Goal: Communication & Community: Answer question/provide support

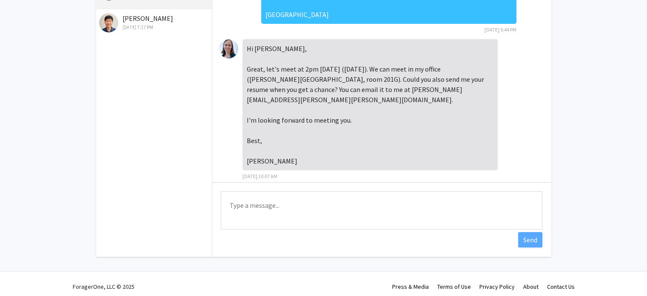
scroll to position [92, 0]
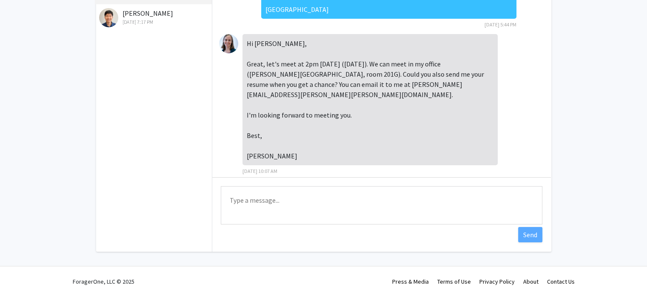
click at [318, 191] on textarea "Type a message" at bounding box center [382, 205] width 322 height 38
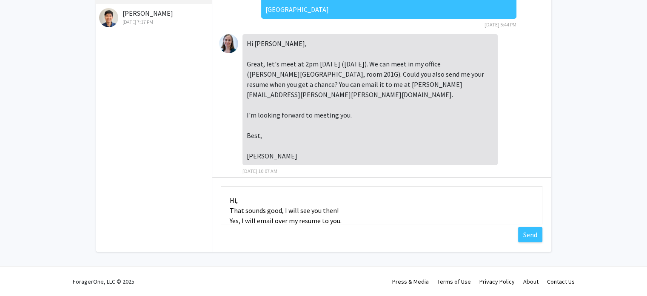
click at [245, 199] on textarea "Hi, That sounds good, I will see you then! Yes, I will email over my resume to …" at bounding box center [382, 205] width 322 height 38
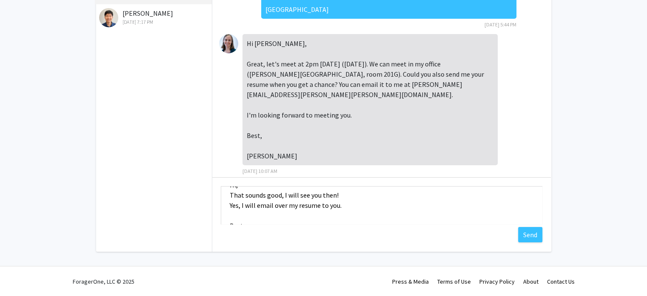
scroll to position [16, 0]
click at [228, 206] on textarea "Hi, That sounds good, I will see you then! Yes, I will email over my resume to …" at bounding box center [382, 205] width 322 height 38
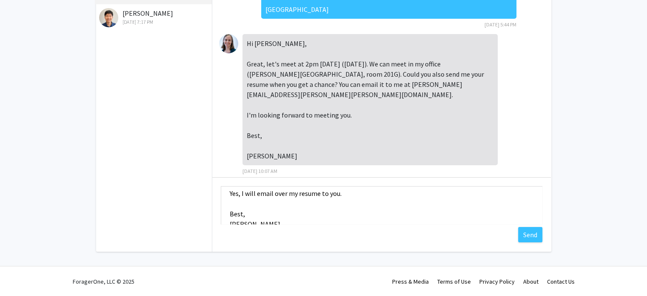
scroll to position [38, 0]
click at [348, 193] on textarea "Hi, That sounds good, I will see you then! Yes, I will email over my resume to …" at bounding box center [382, 205] width 322 height 38
type textarea "Hi, That sounds good, I will see you then! Yes, I will email over my resume to …"
click at [535, 233] on button "Send" at bounding box center [530, 234] width 24 height 15
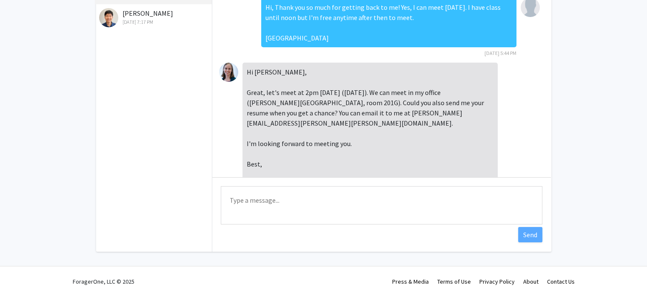
scroll to position [84, 0]
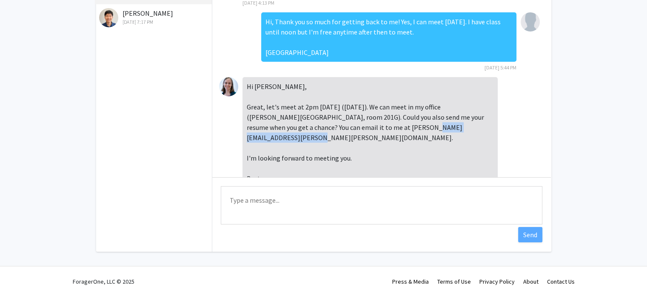
drag, startPoint x: 369, startPoint y: 128, endPoint x: 465, endPoint y: 124, distance: 95.4
click at [465, 124] on div "Hi [PERSON_NAME], Great, let's meet at 2pm [DATE] ([DATE]). We can meet in my o…" at bounding box center [370, 142] width 255 height 131
copy div "[PERSON_NAME][EMAIL_ADDRESS][PERSON_NAME][PERSON_NAME][DOMAIN_NAME]"
